Goal: Navigation & Orientation: Find specific page/section

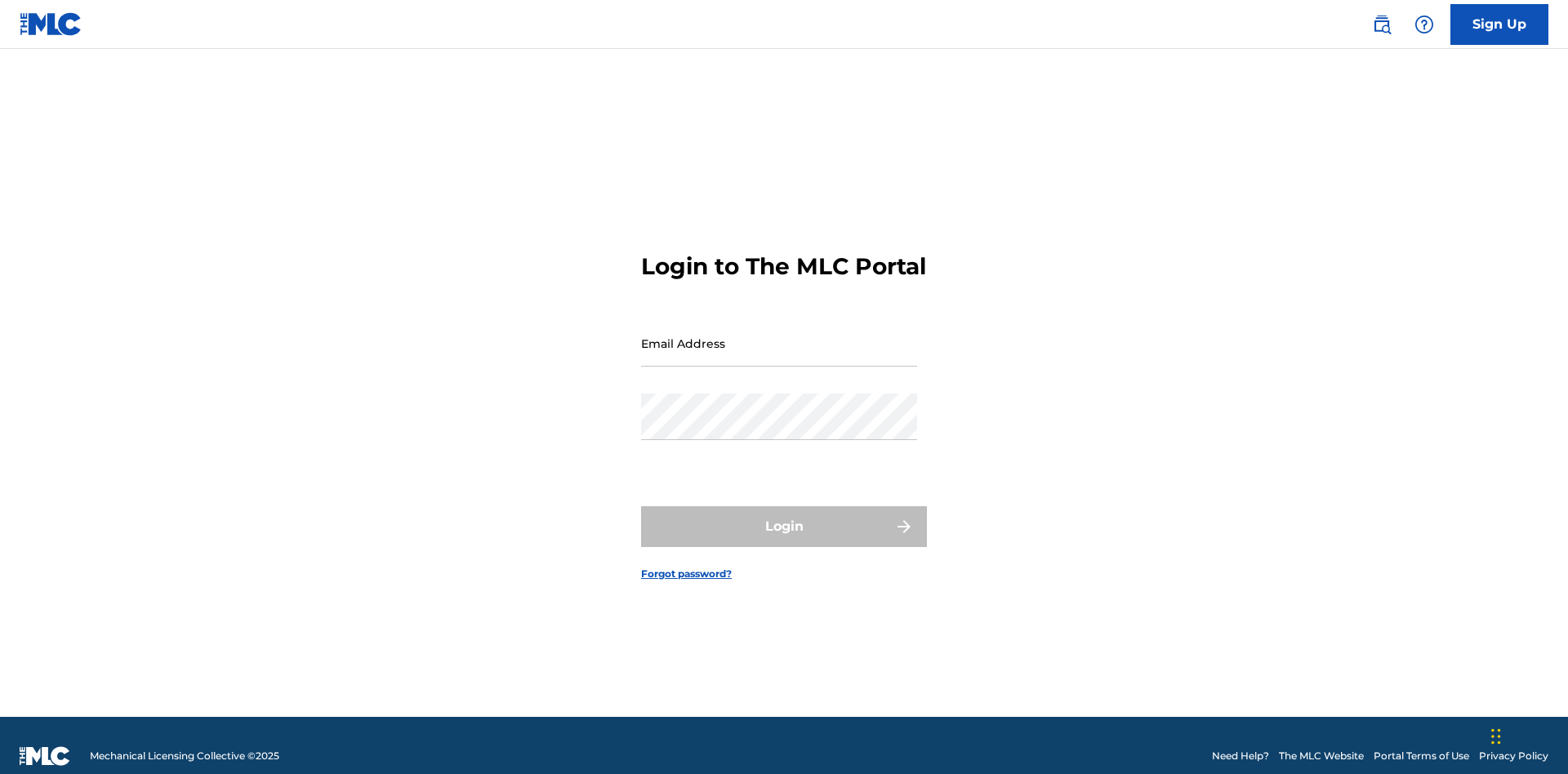
scroll to position [21, 0]
click at [779, 336] on input "Email Address" at bounding box center [779, 343] width 277 height 47
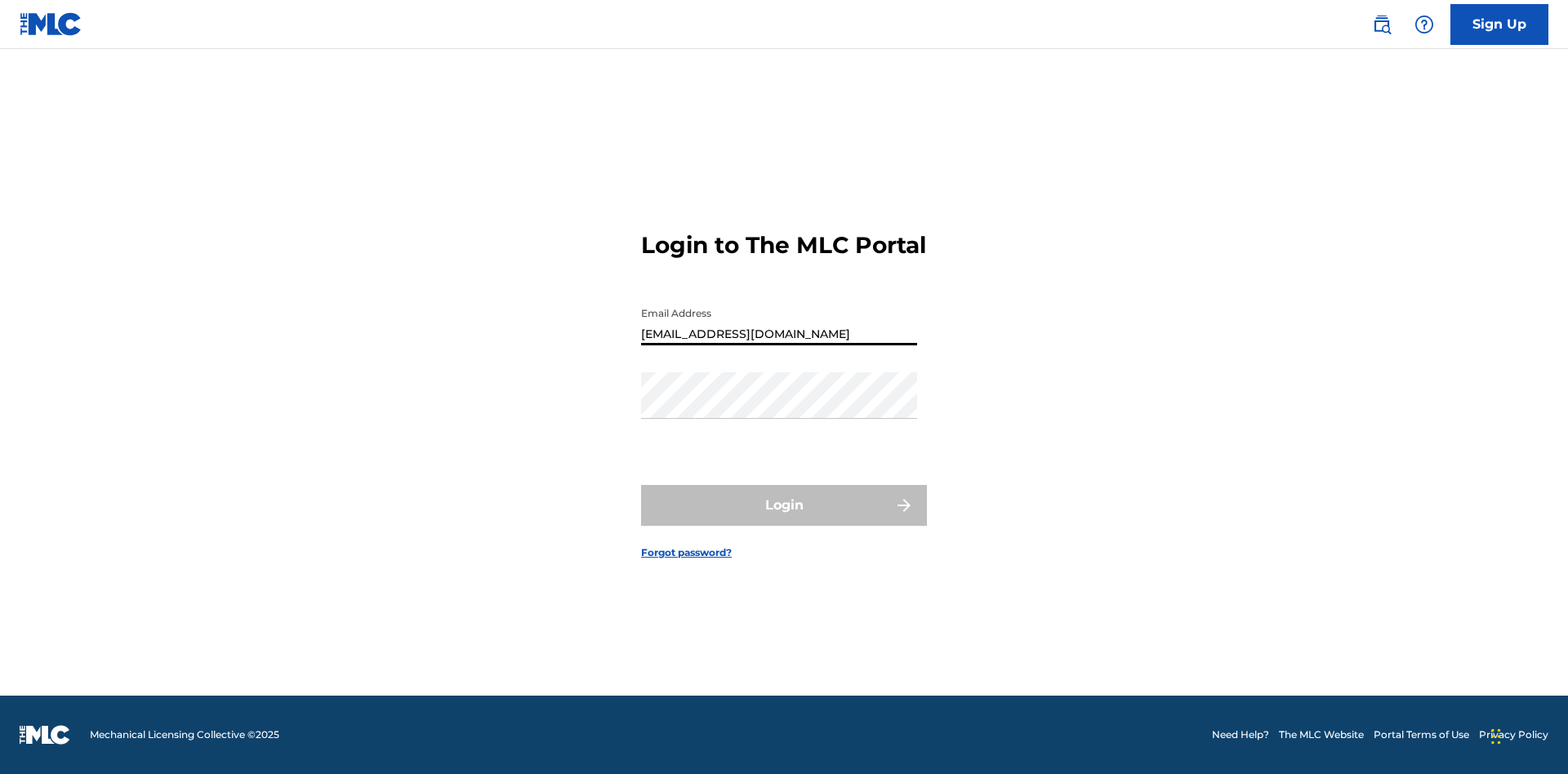
type input "[EMAIL_ADDRESS][DOMAIN_NAME]"
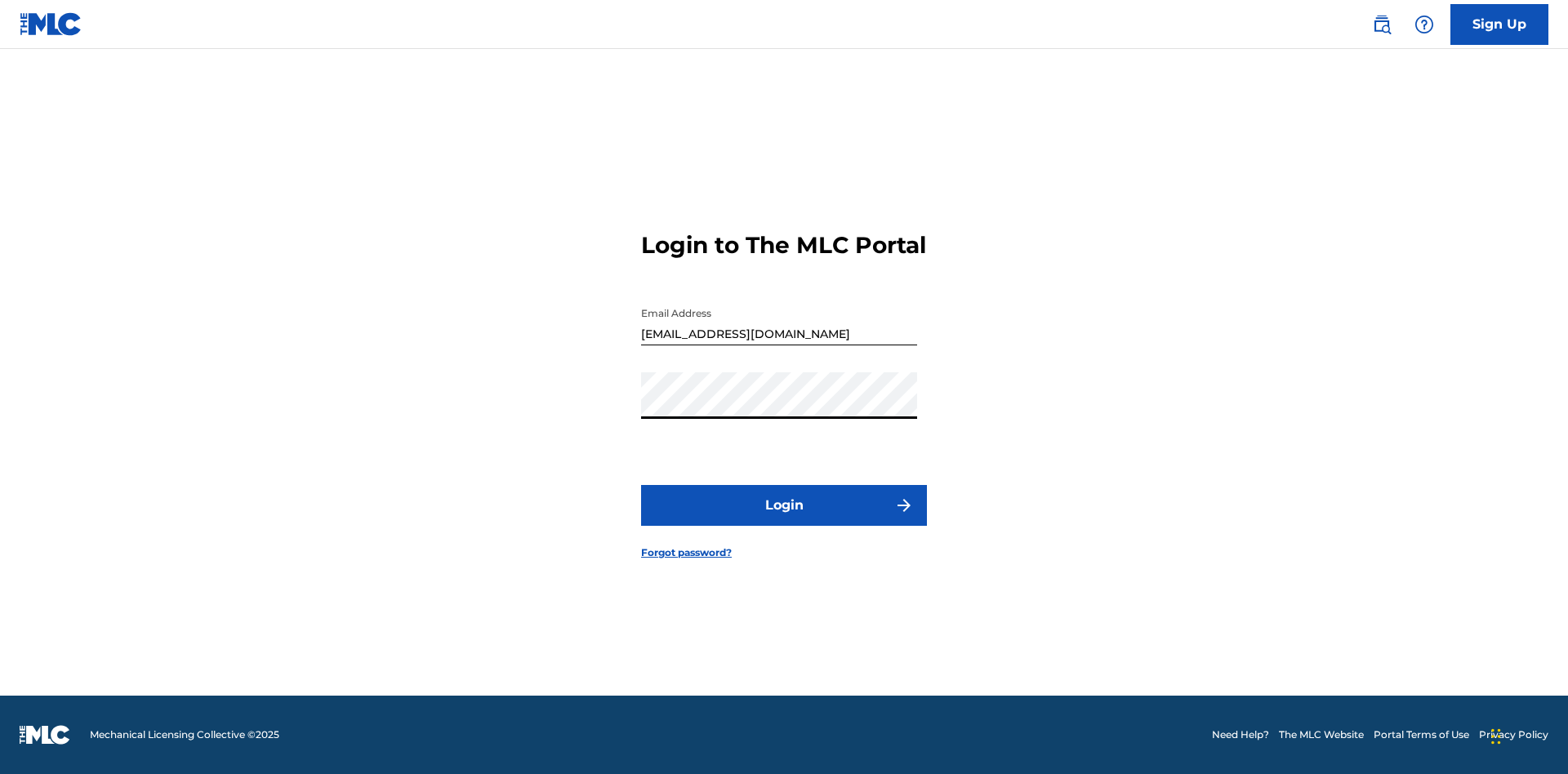
click at [784, 519] on button "Login" at bounding box center [784, 505] width 285 height 41
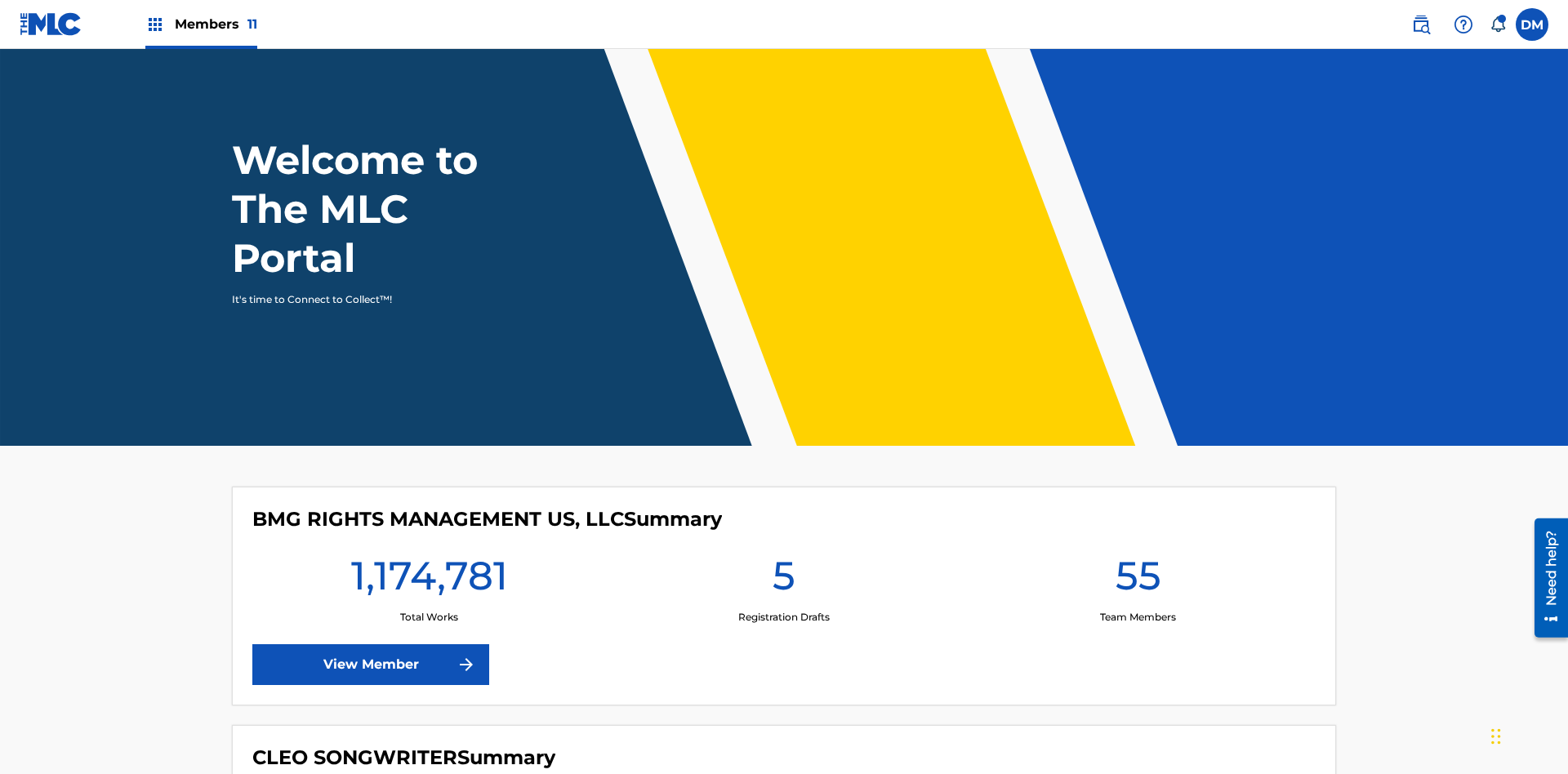
click at [201, 24] on span "Members 11" at bounding box center [215, 24] width 82 height 19
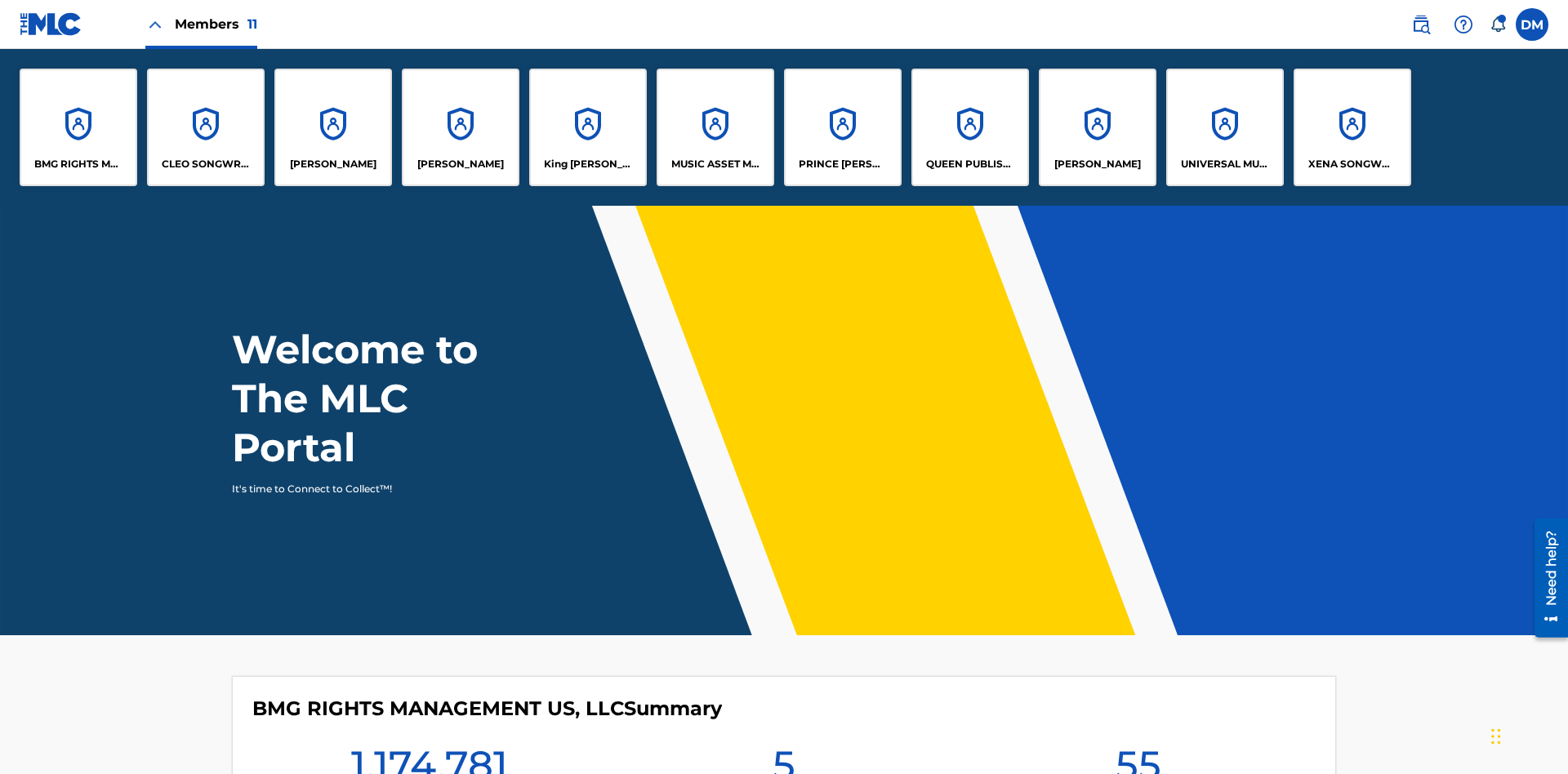
click at [1224, 165] on p "UNIVERSAL MUSIC PUB GROUP" at bounding box center [1226, 164] width 89 height 15
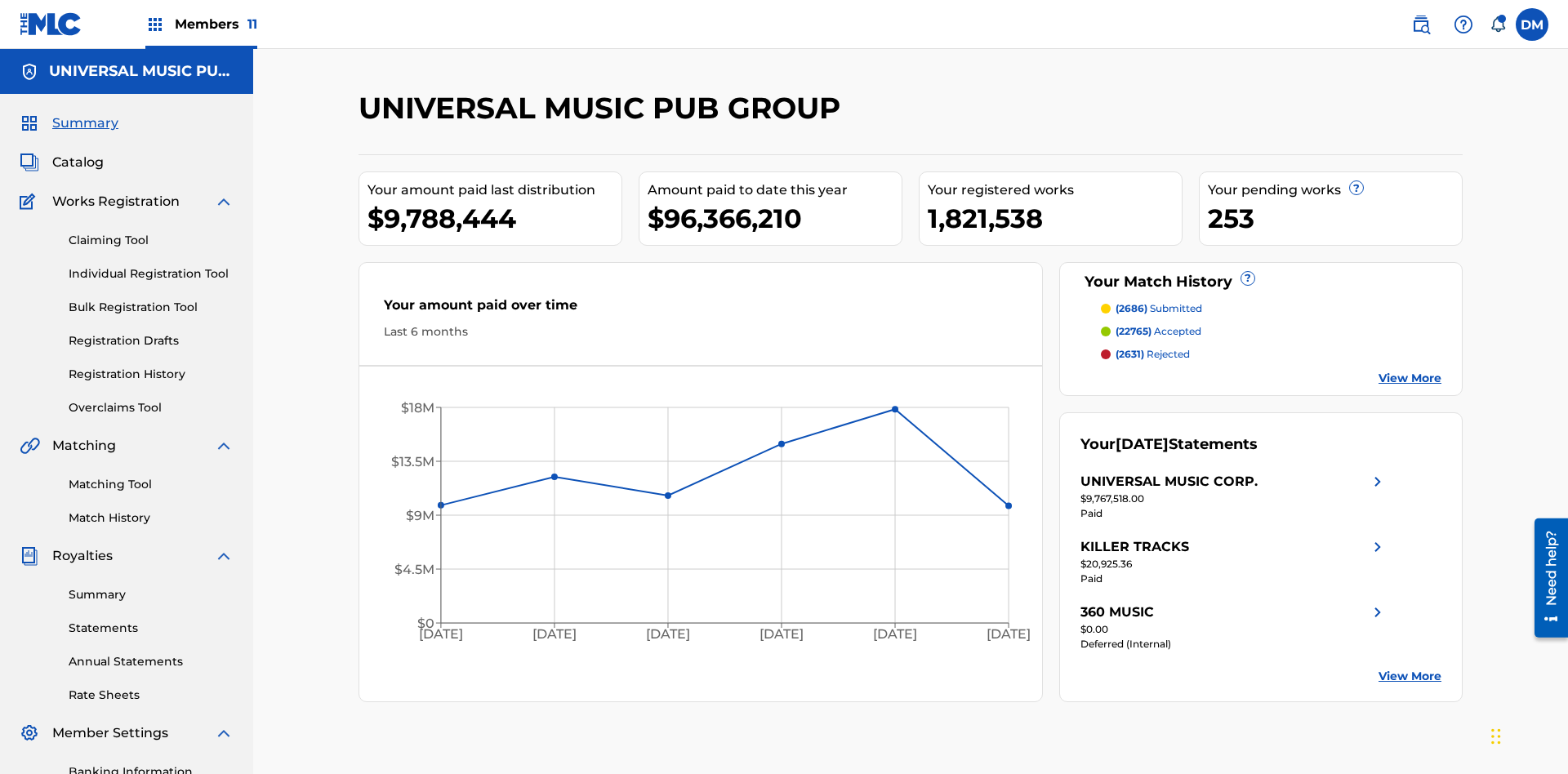
click at [151, 764] on link "Banking Information" at bounding box center [151, 772] width 165 height 17
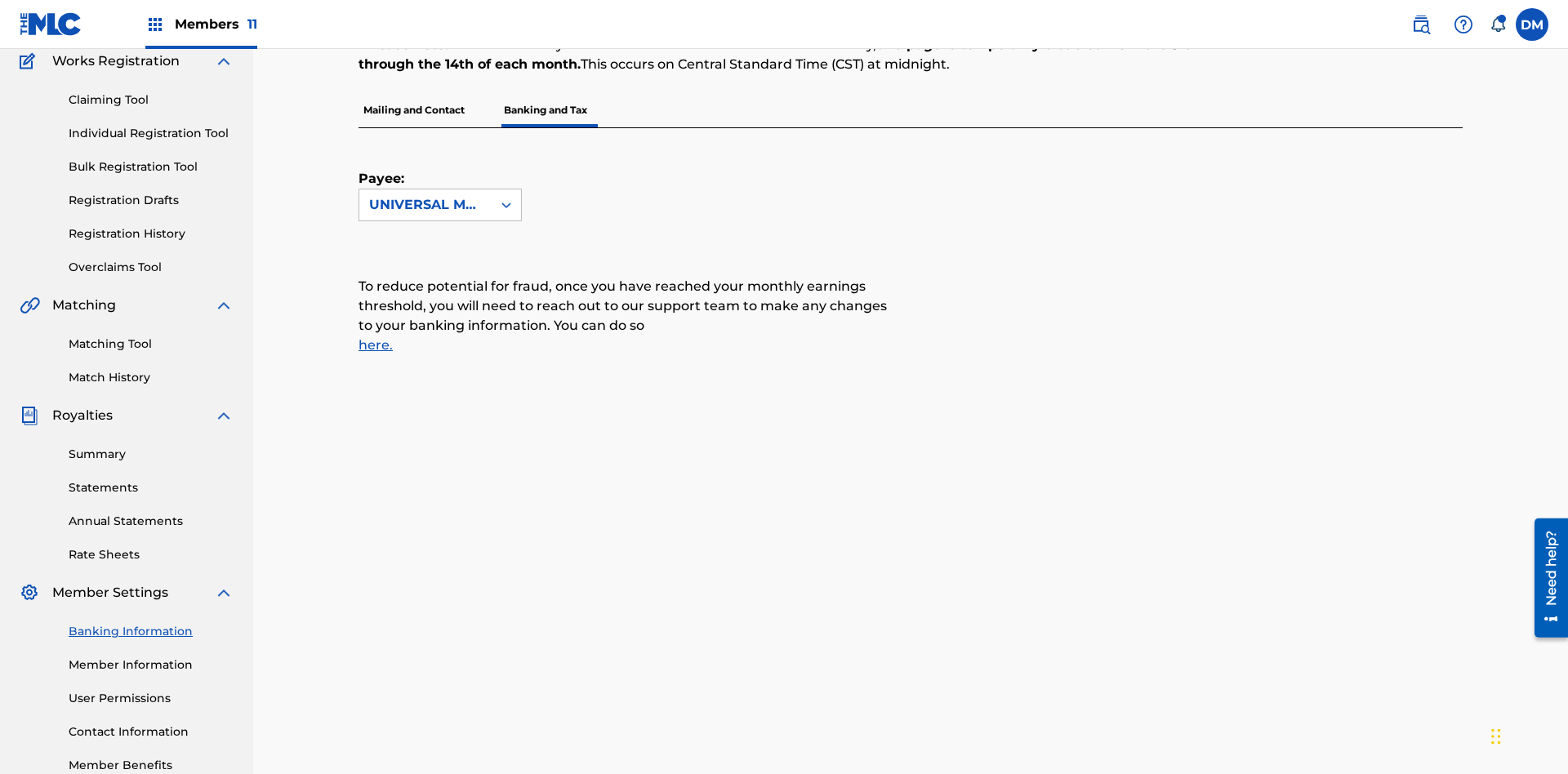
click at [201, 24] on span "Members 11" at bounding box center [215, 24] width 82 height 19
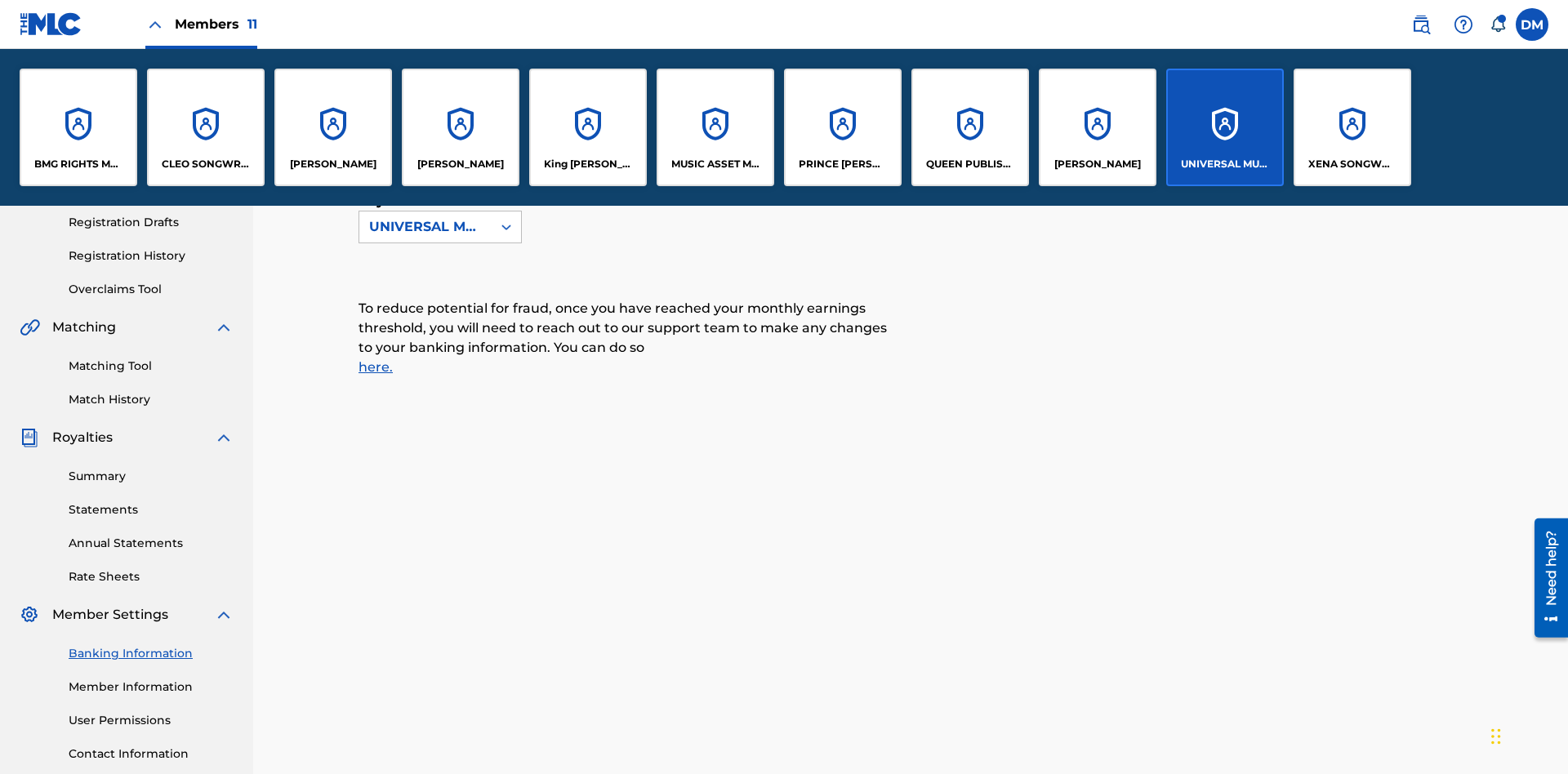
click at [1097, 165] on p "[PERSON_NAME]" at bounding box center [1097, 164] width 86 height 15
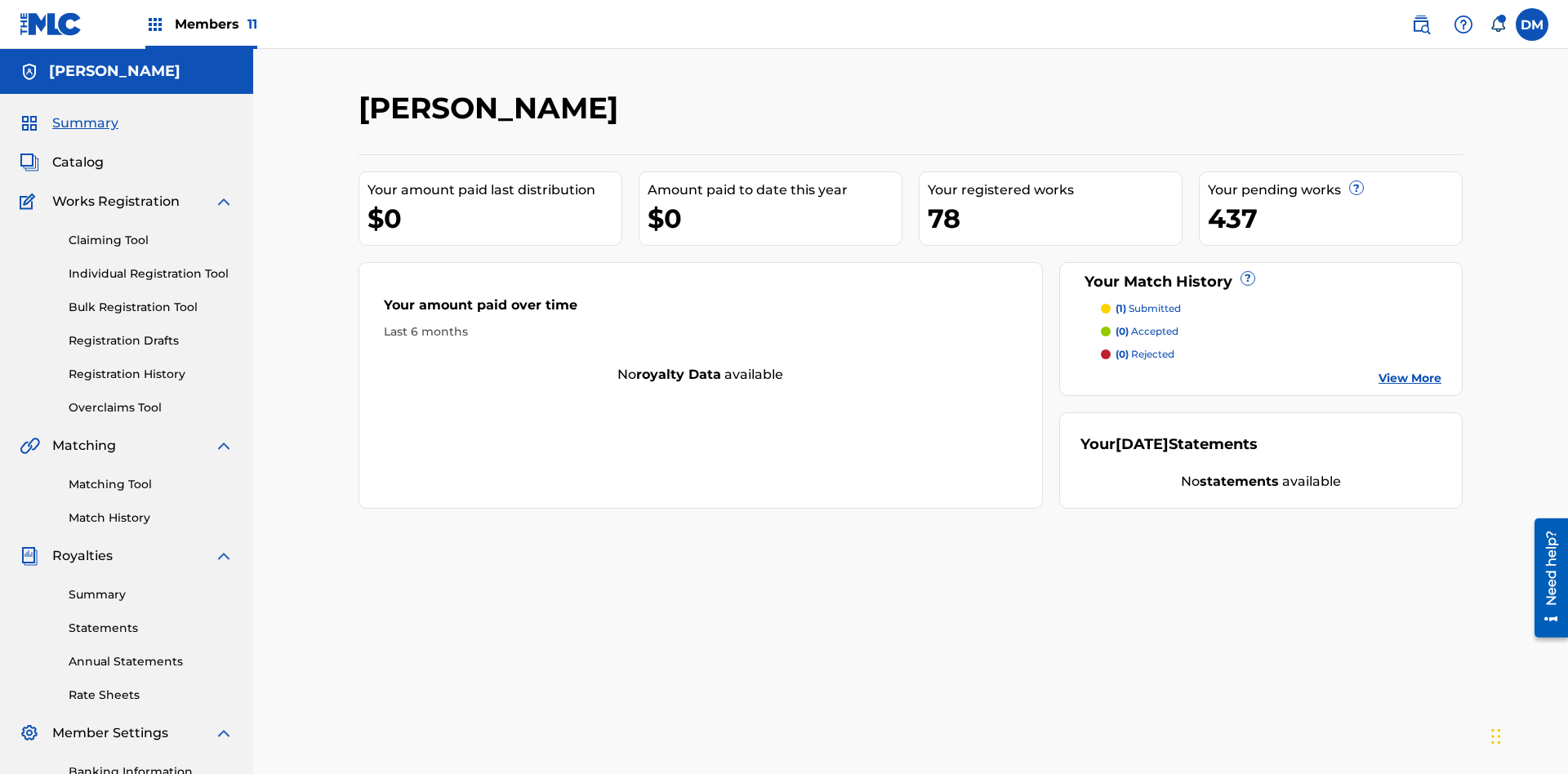
click at [151, 764] on link "Banking Information" at bounding box center [151, 772] width 165 height 17
click at [201, 24] on span "Members 11" at bounding box center [215, 24] width 82 height 19
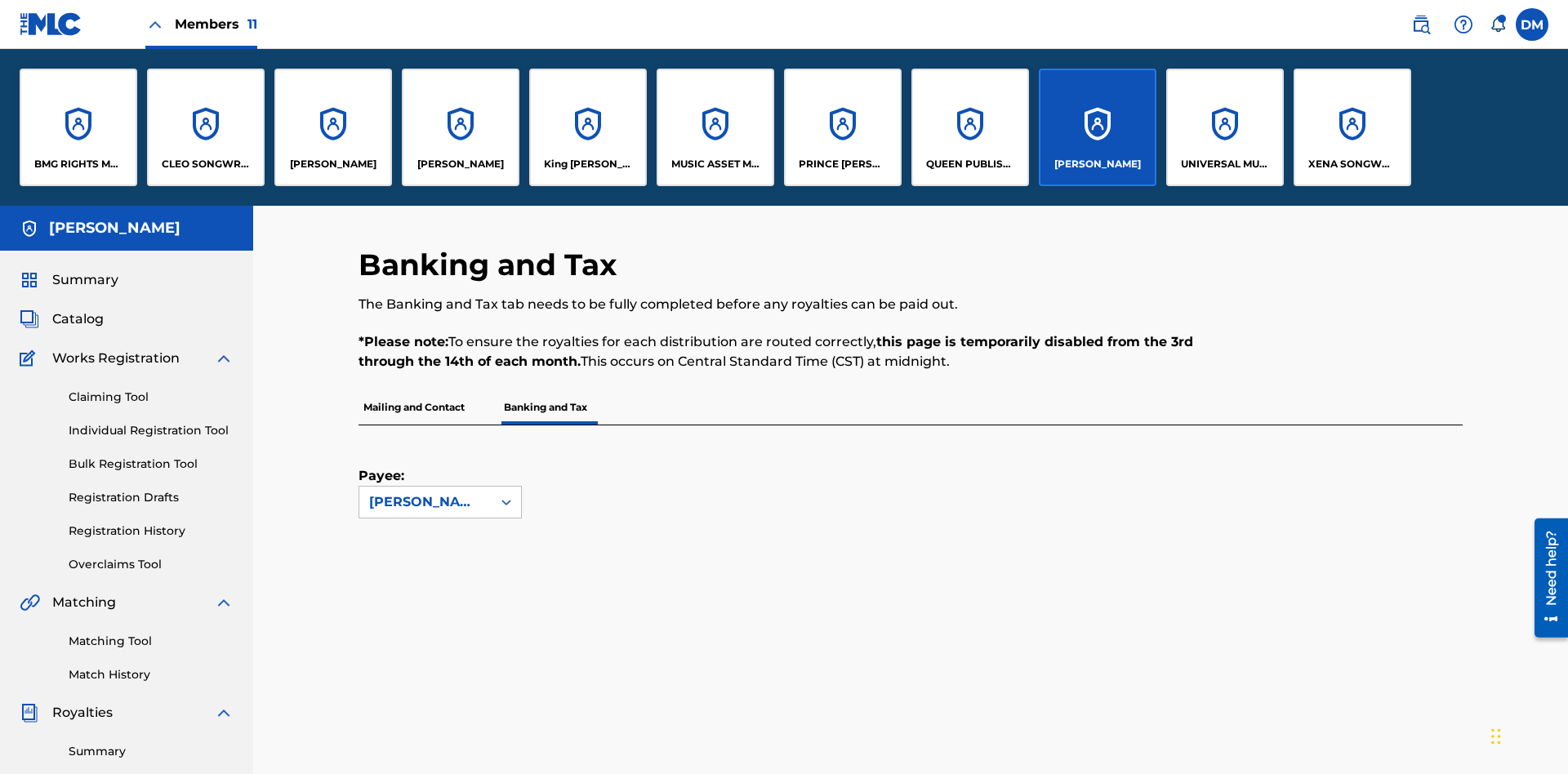
click at [588, 165] on p "King [PERSON_NAME]" at bounding box center [589, 164] width 89 height 15
